Goal: Transaction & Acquisition: Purchase product/service

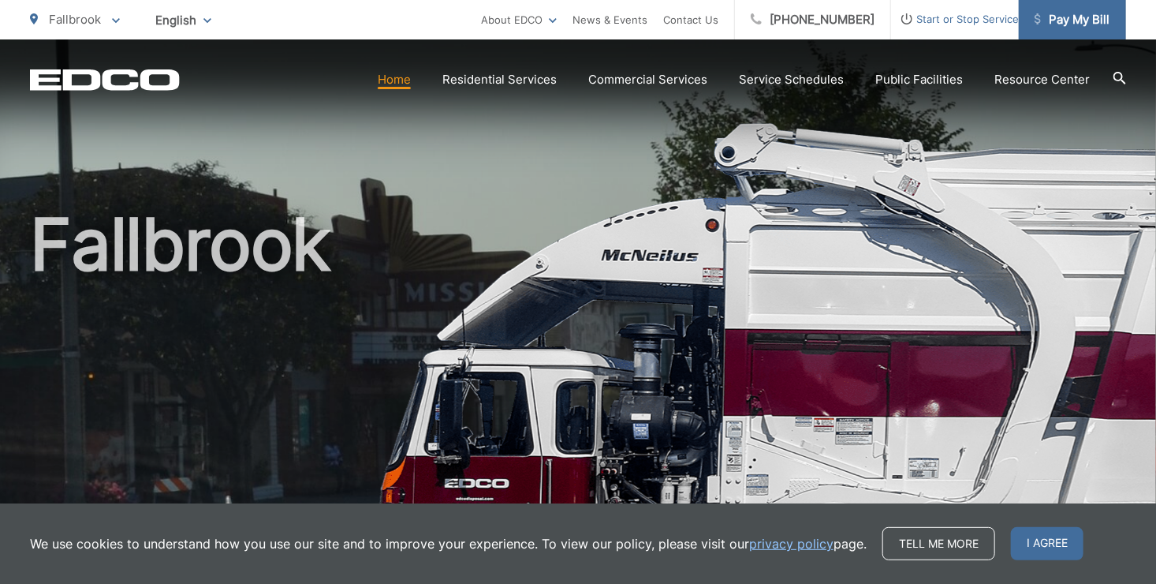
click at [1073, 21] on span "Pay My Bill" at bounding box center [1072, 19] width 75 height 19
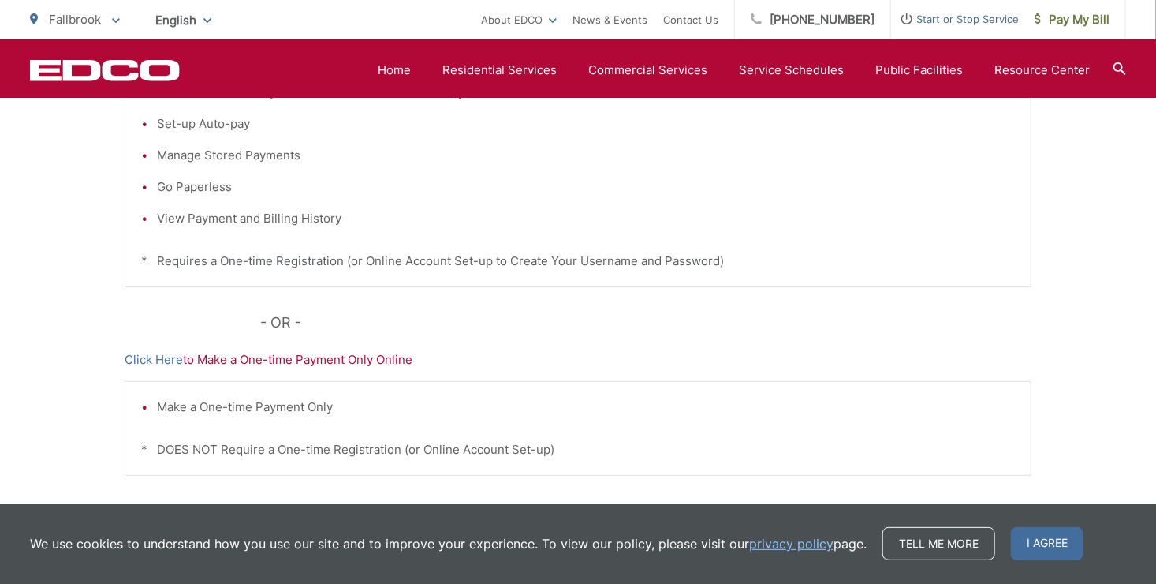
scroll to position [432, 0]
click at [311, 360] on p "Click Here to Make a One-time Payment Only Online" at bounding box center [578, 357] width 907 height 19
click at [162, 348] on link "Click Here" at bounding box center [154, 357] width 58 height 19
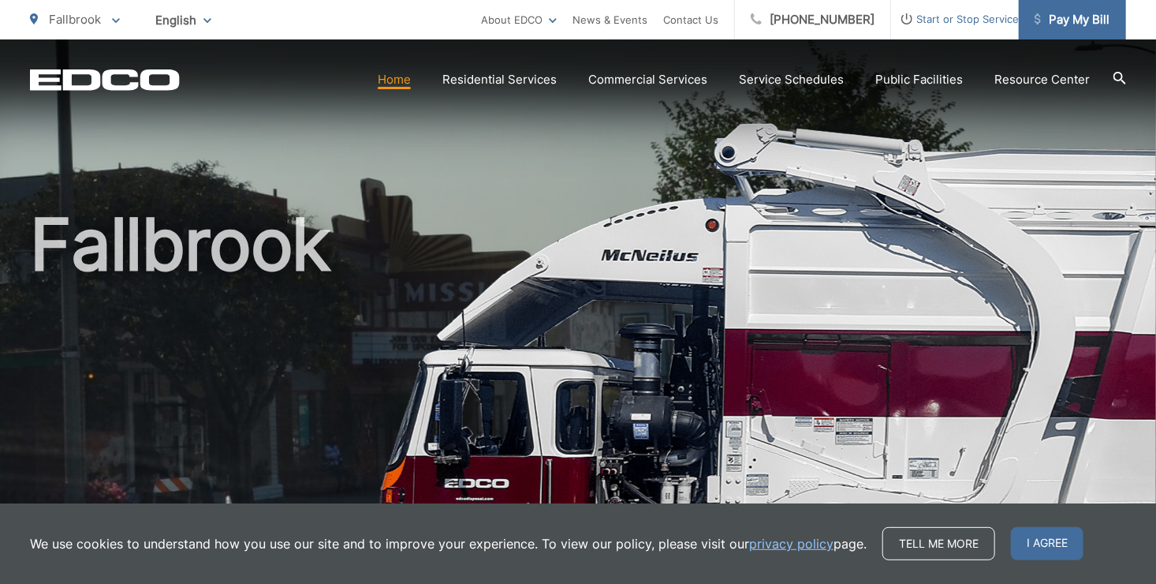
click at [1054, 14] on span "Pay My Bill" at bounding box center [1072, 19] width 75 height 19
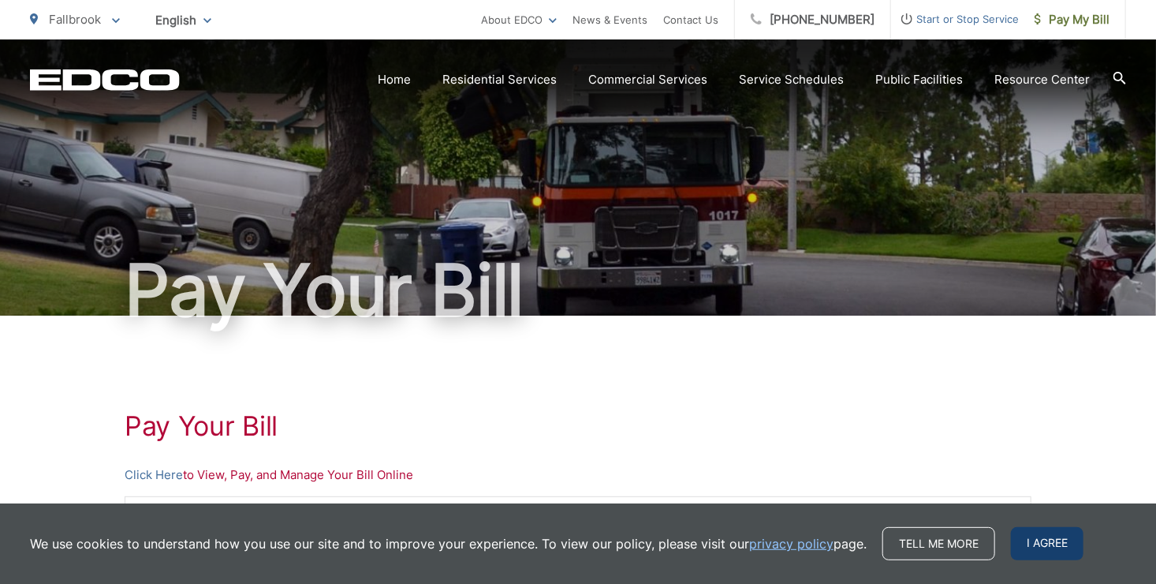
click at [1058, 531] on span "I agree" at bounding box center [1047, 543] width 73 height 33
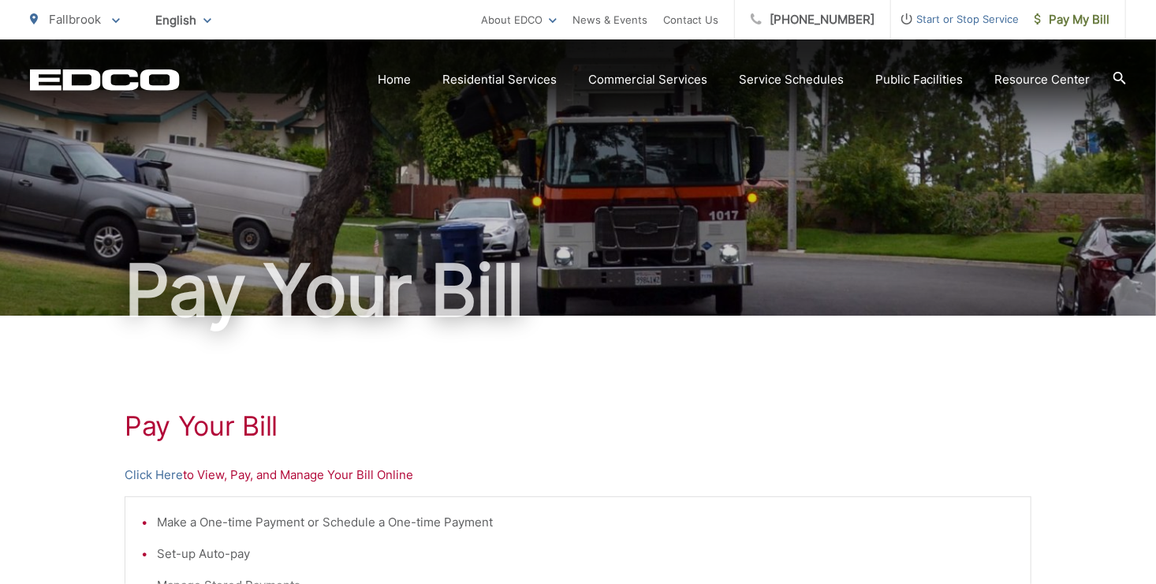
scroll to position [510, 0]
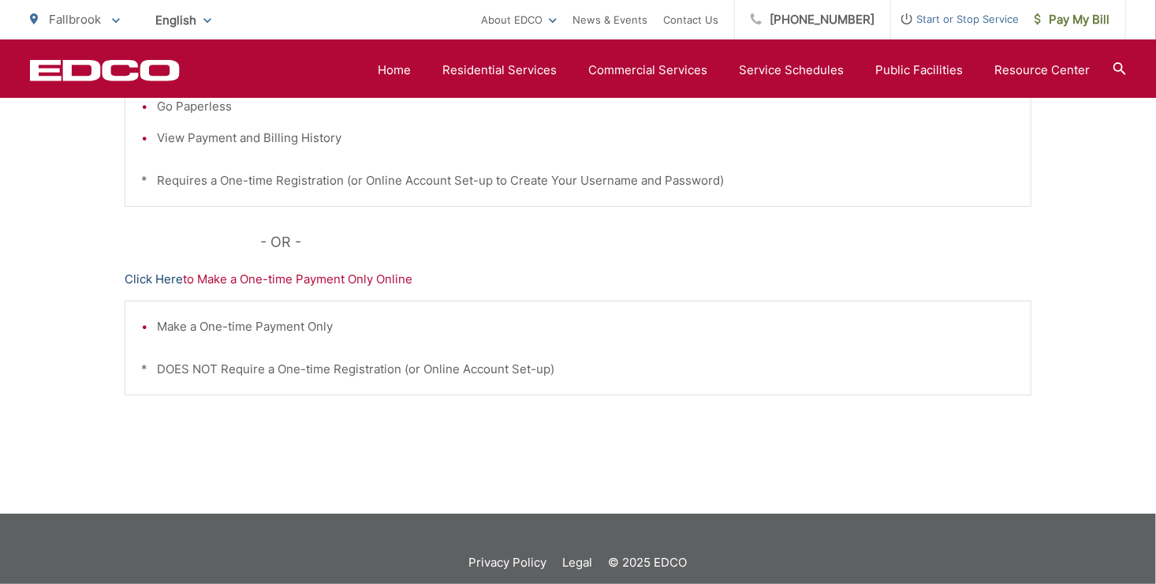
click at [166, 274] on link "Click Here" at bounding box center [154, 279] width 58 height 19
